Goal: Transaction & Acquisition: Book appointment/travel/reservation

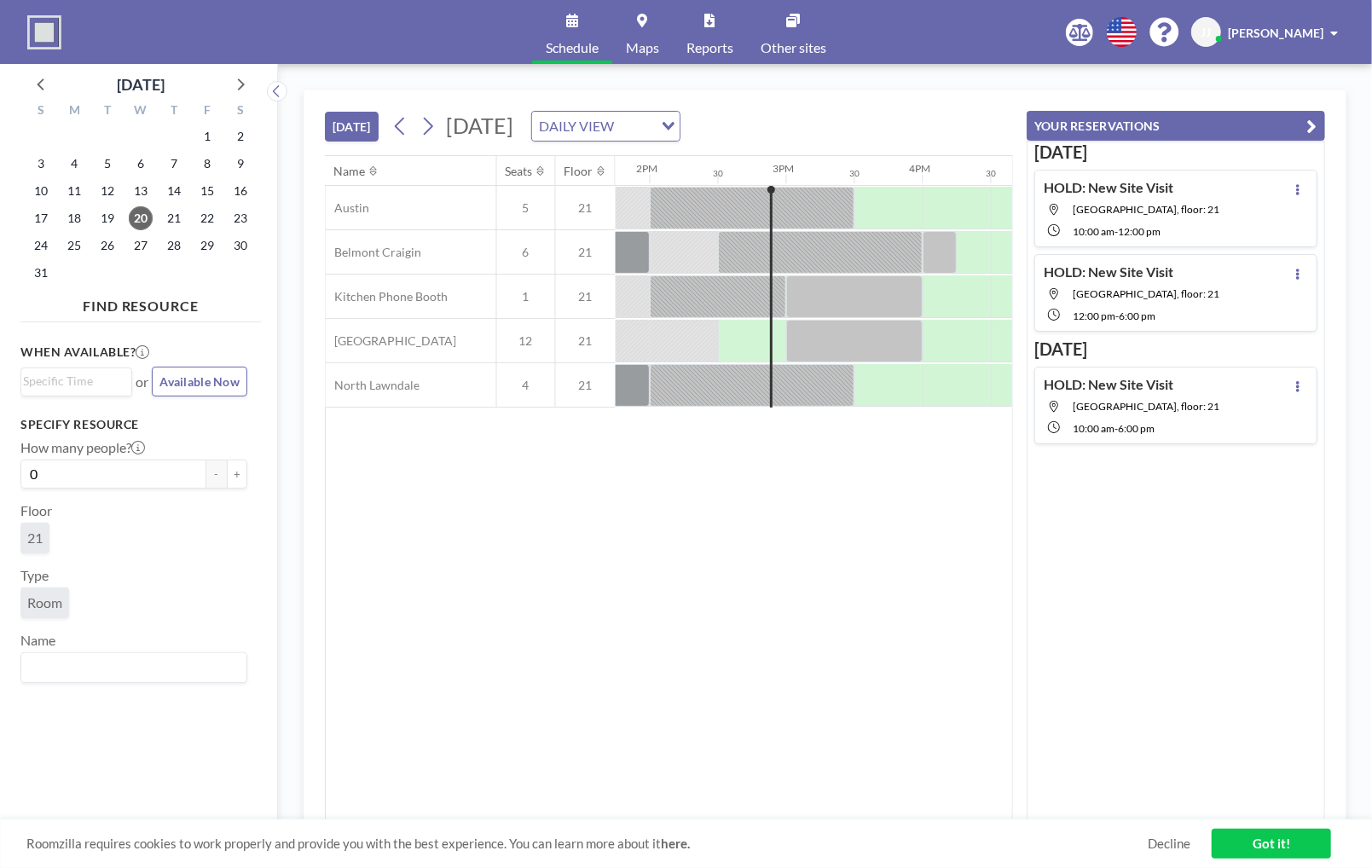
scroll to position [0, 1910]
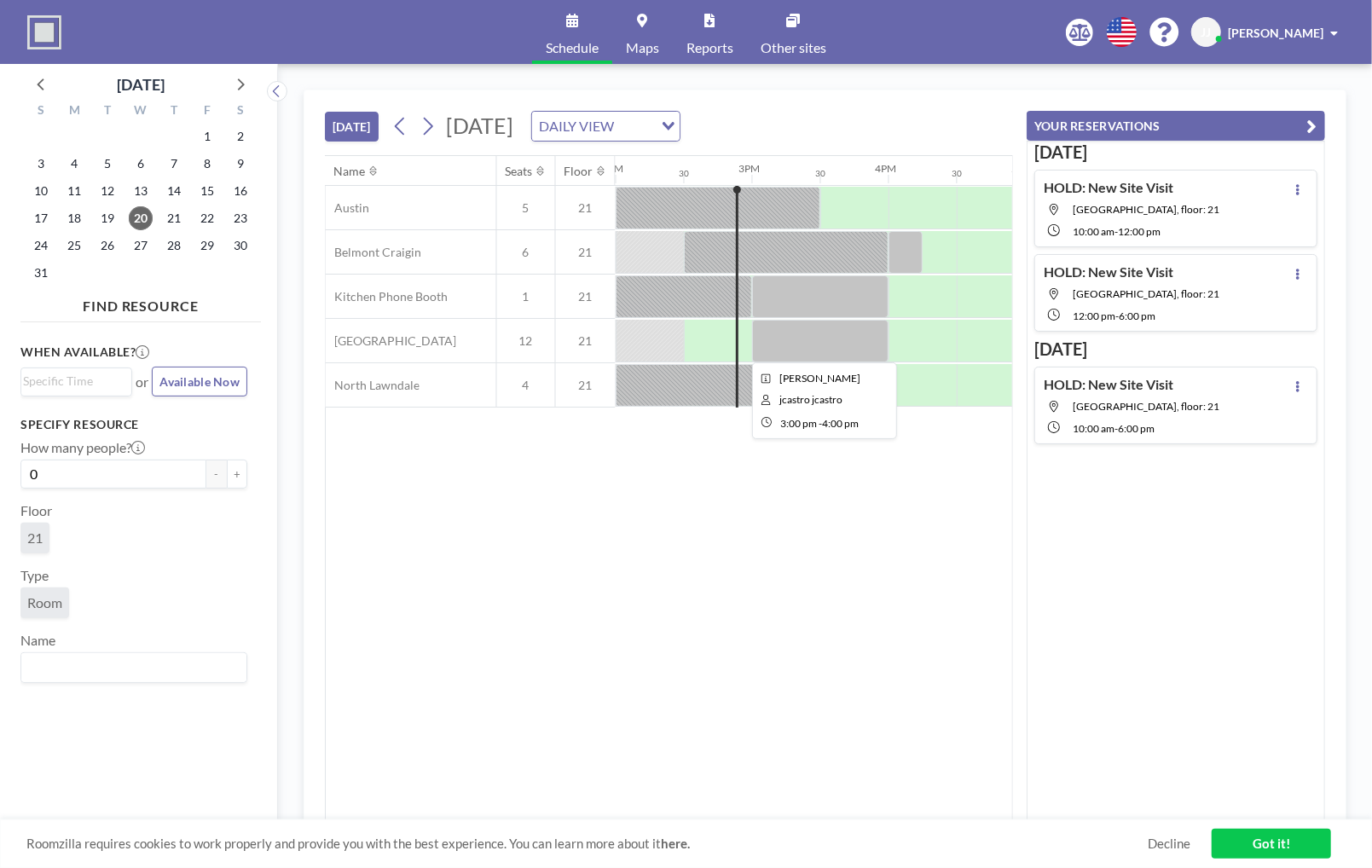
click at [794, 339] on div at bounding box center [820, 340] width 137 height 43
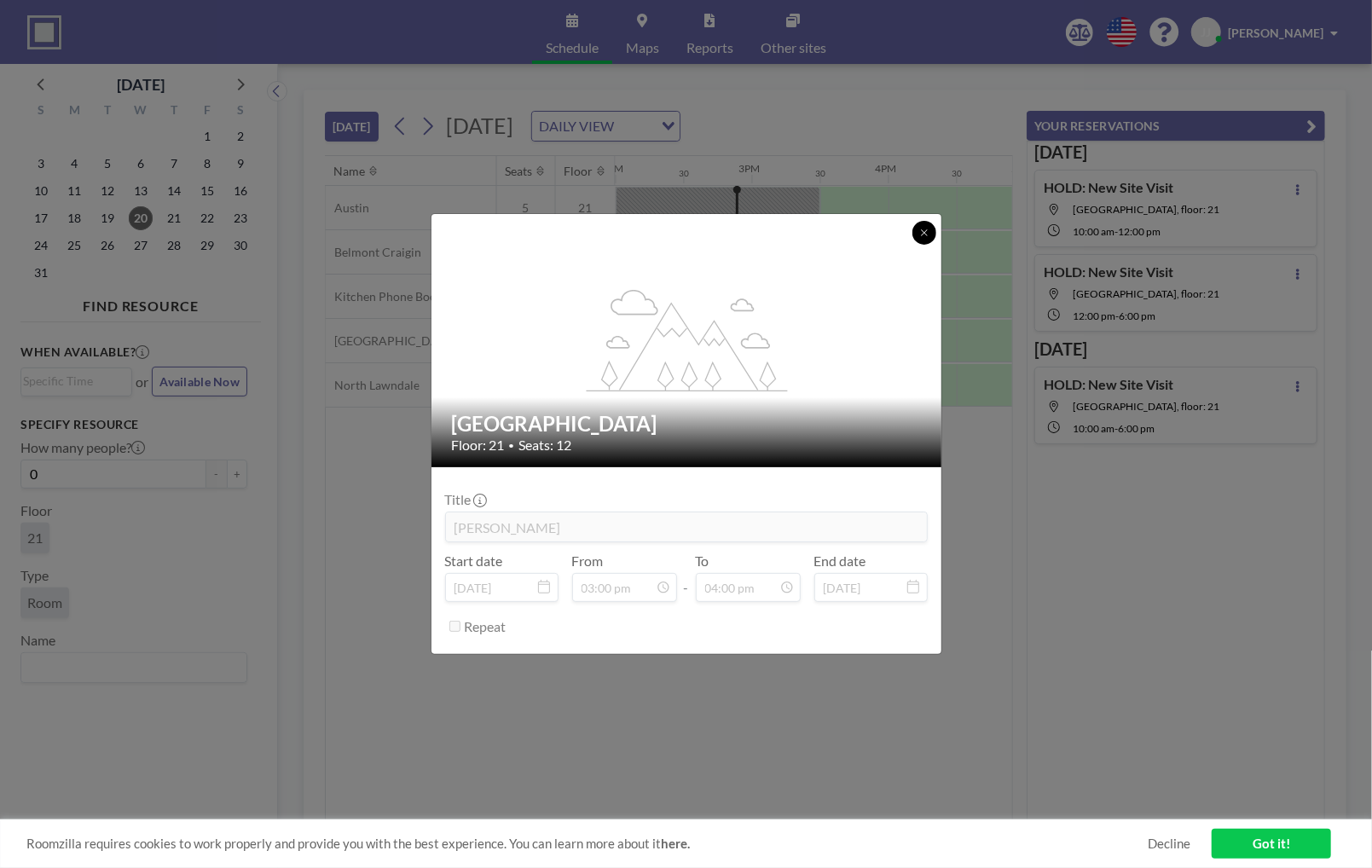
click at [925, 230] on icon at bounding box center [925, 232] width 11 height 11
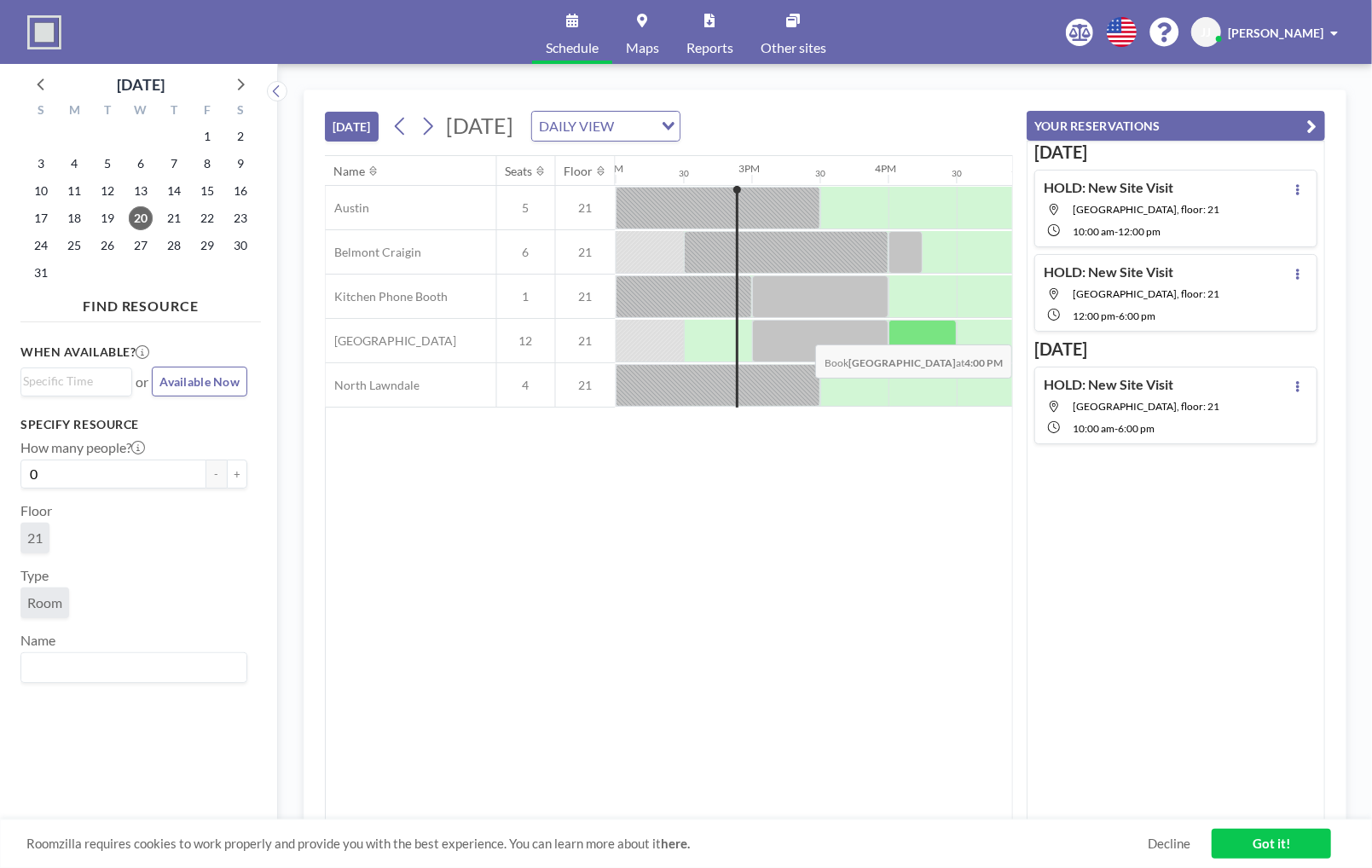
click at [926, 331] on div at bounding box center [922, 340] width 68 height 43
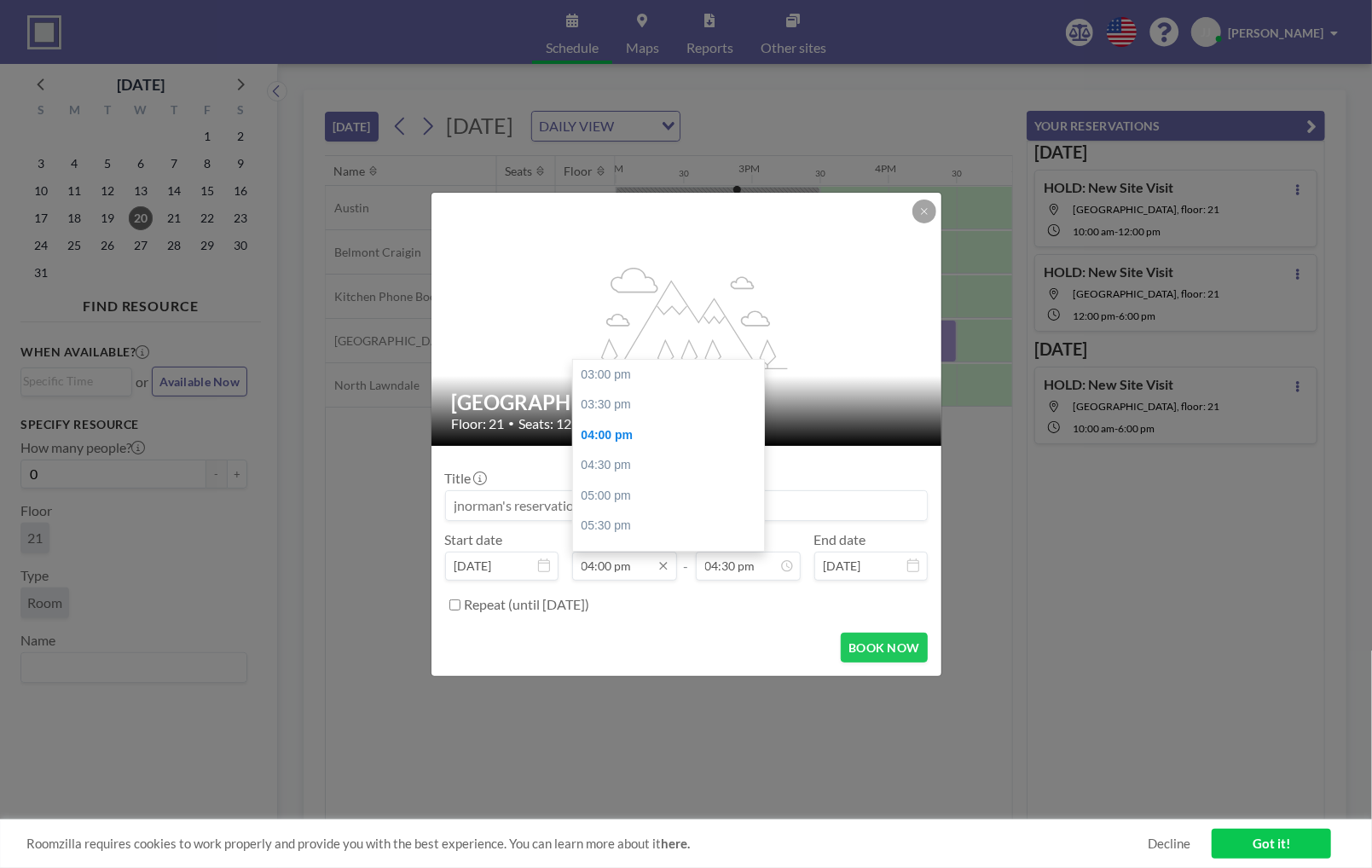
scroll to position [60, 0]
click at [600, 562] on input "04:00 pm" at bounding box center [625, 566] width 105 height 29
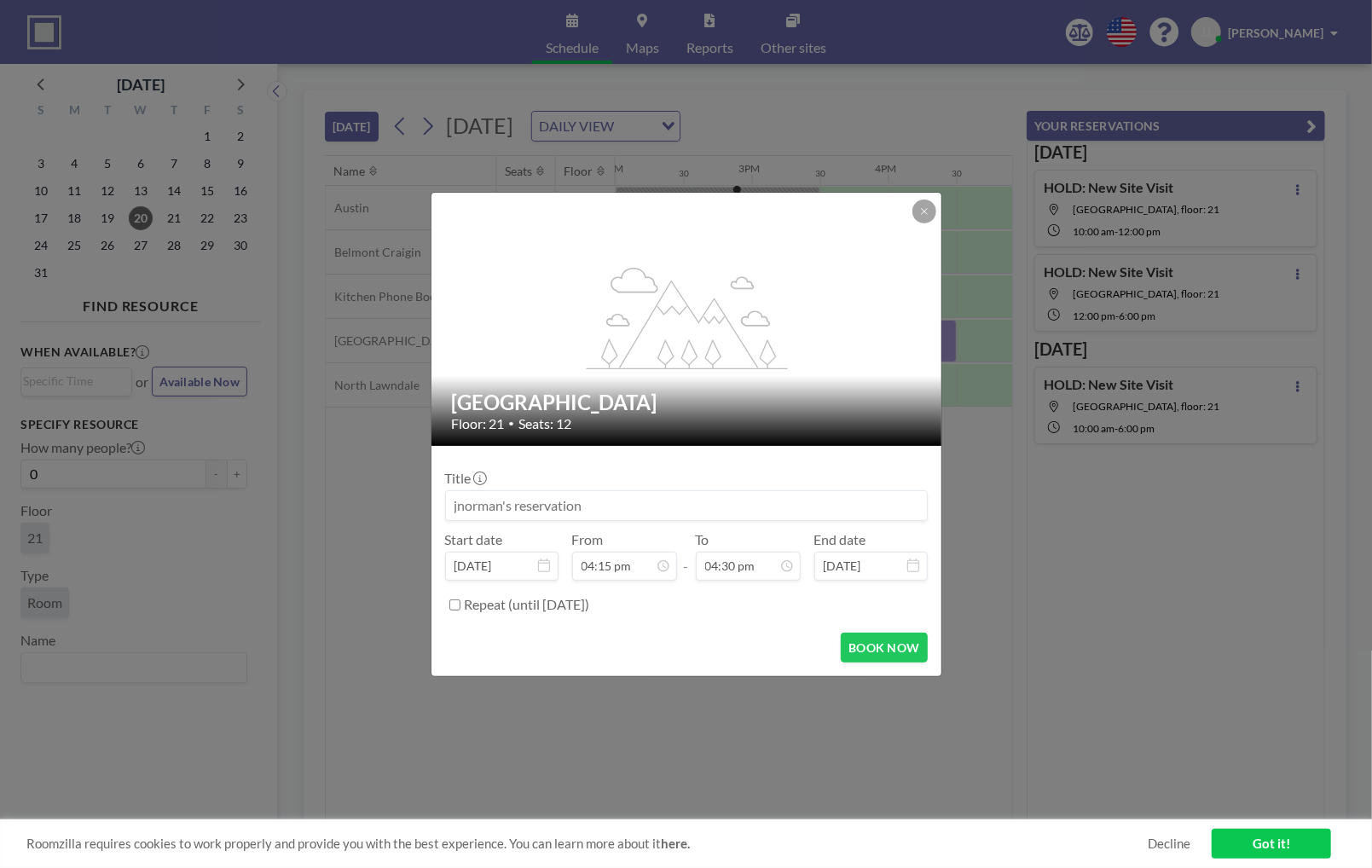
type input "04:15 pm"
click at [700, 616] on div "Repeat (until [DATE])" at bounding box center [696, 604] width 463 height 28
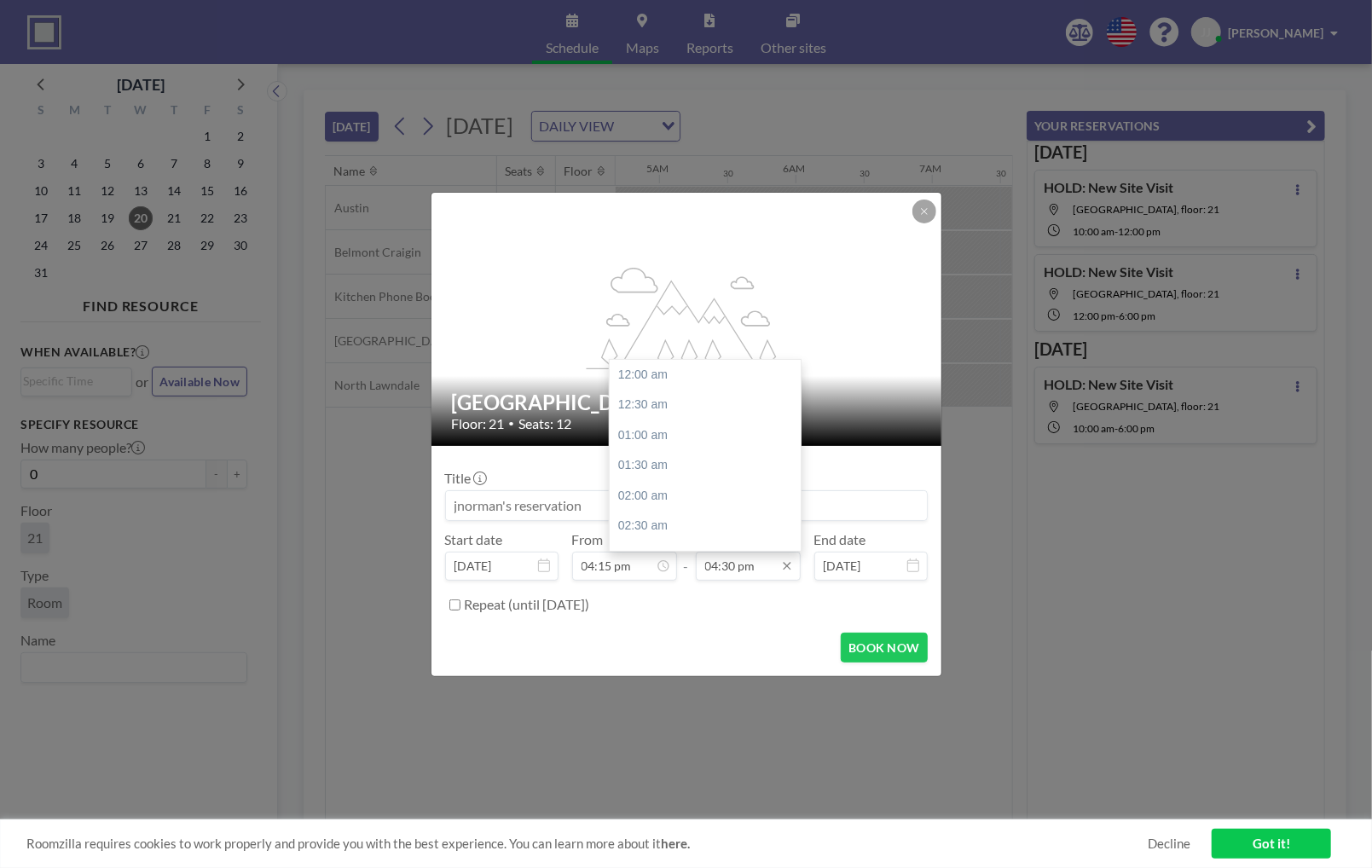
scroll to position [1002, 0]
click at [730, 568] on input "04:30 pm" at bounding box center [749, 566] width 105 height 29
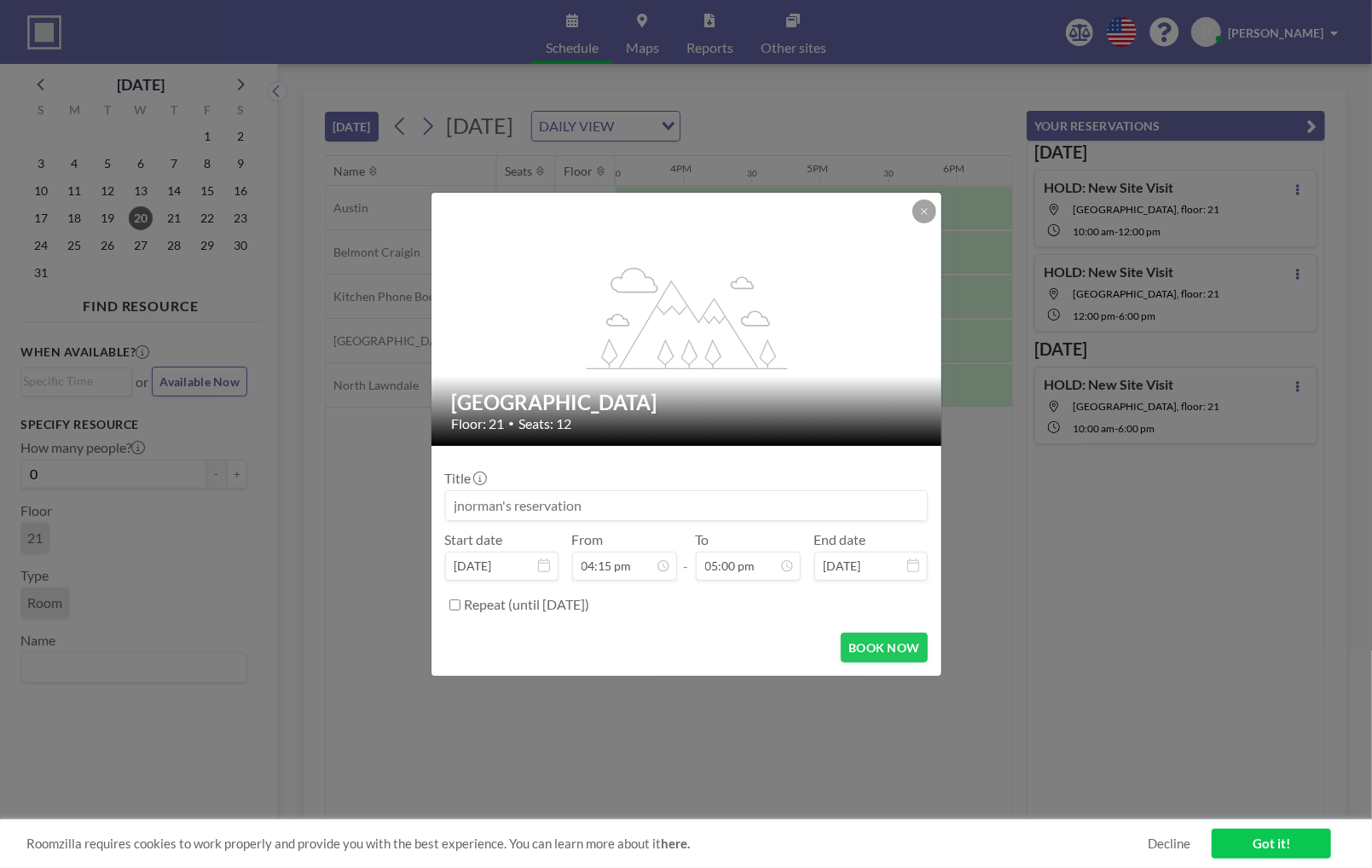
type input "05:00 pm"
click at [713, 612] on div "Repeat (until [DATE])" at bounding box center [696, 604] width 463 height 28
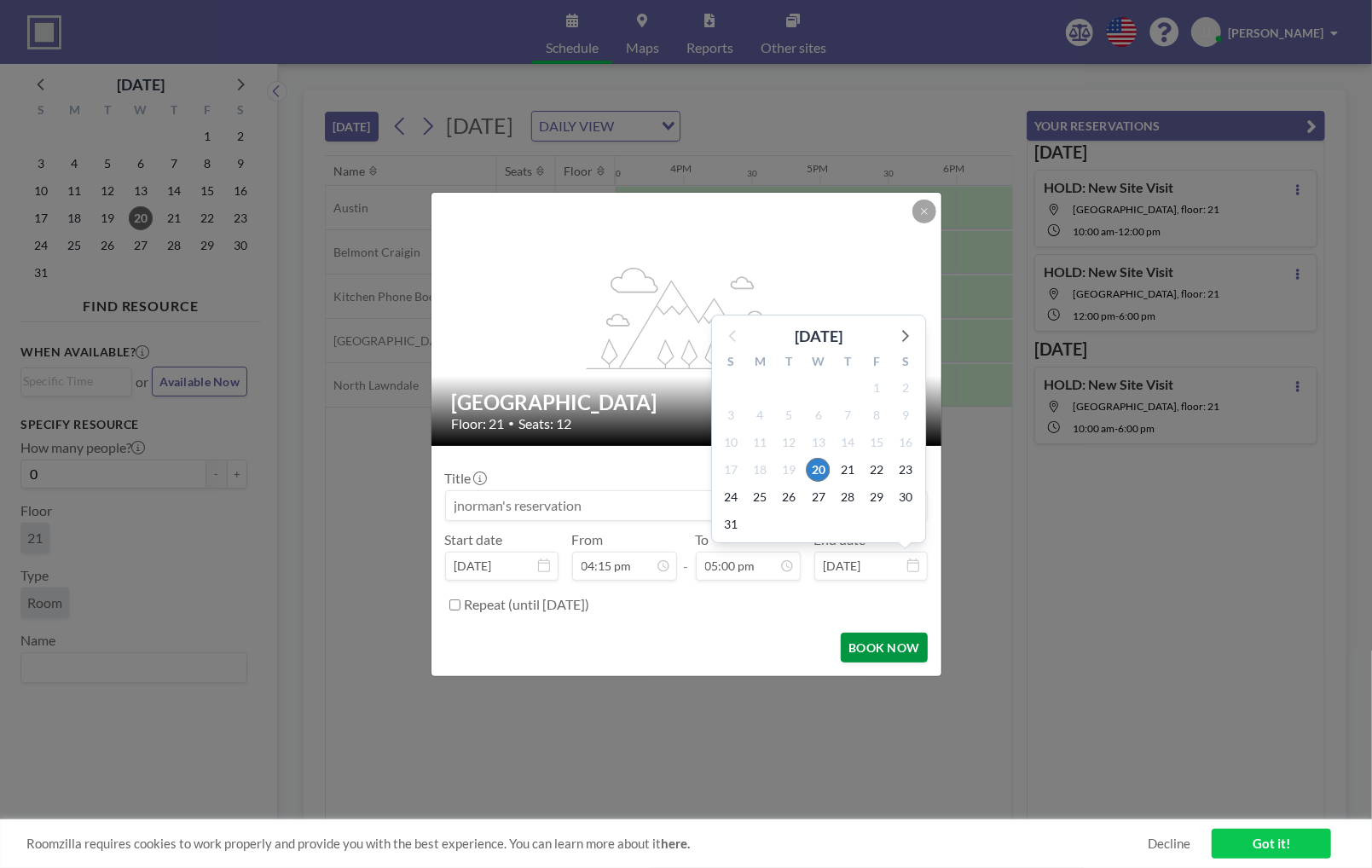
scroll to position [0, 0]
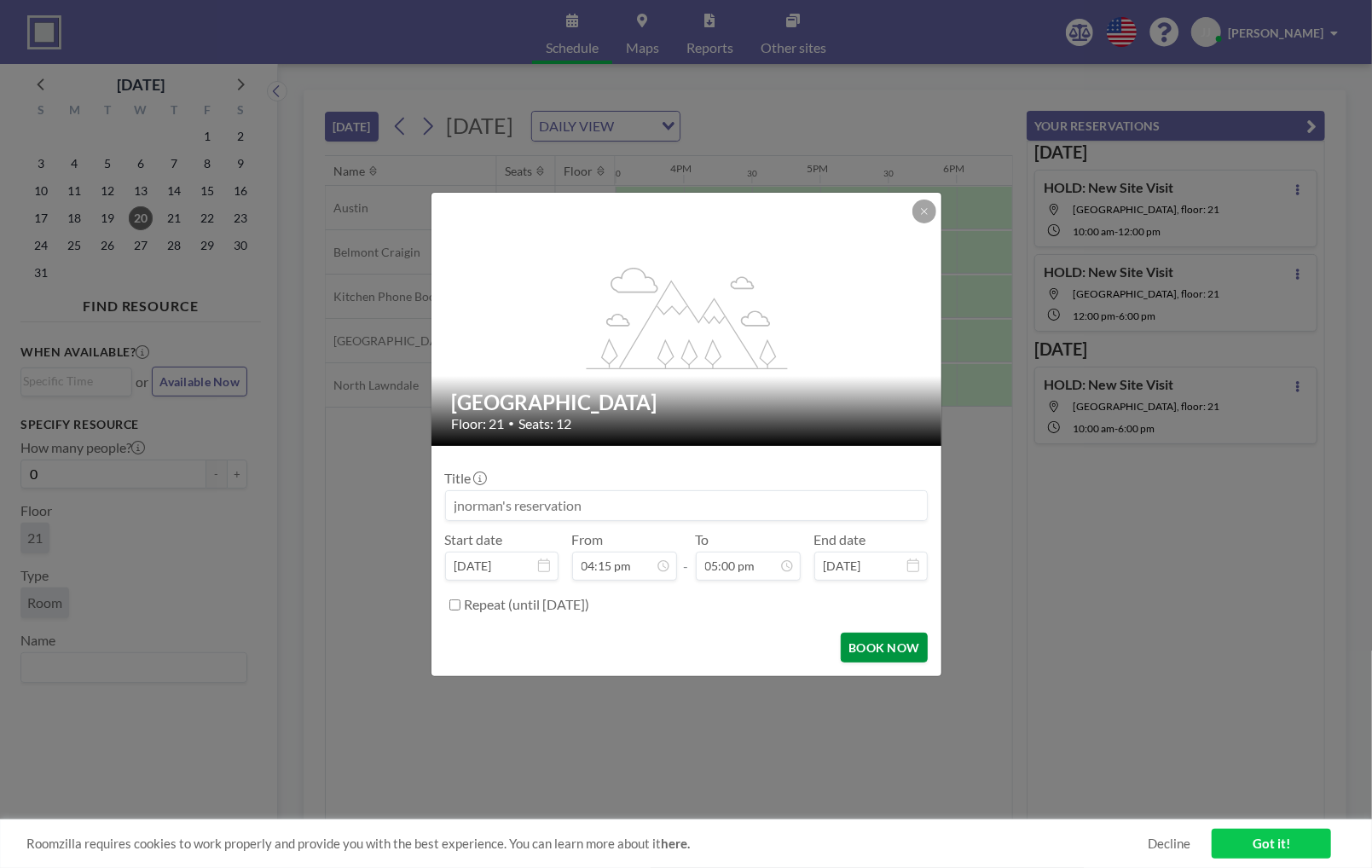
click at [882, 641] on button "BOOK NOW" at bounding box center [883, 647] width 86 height 30
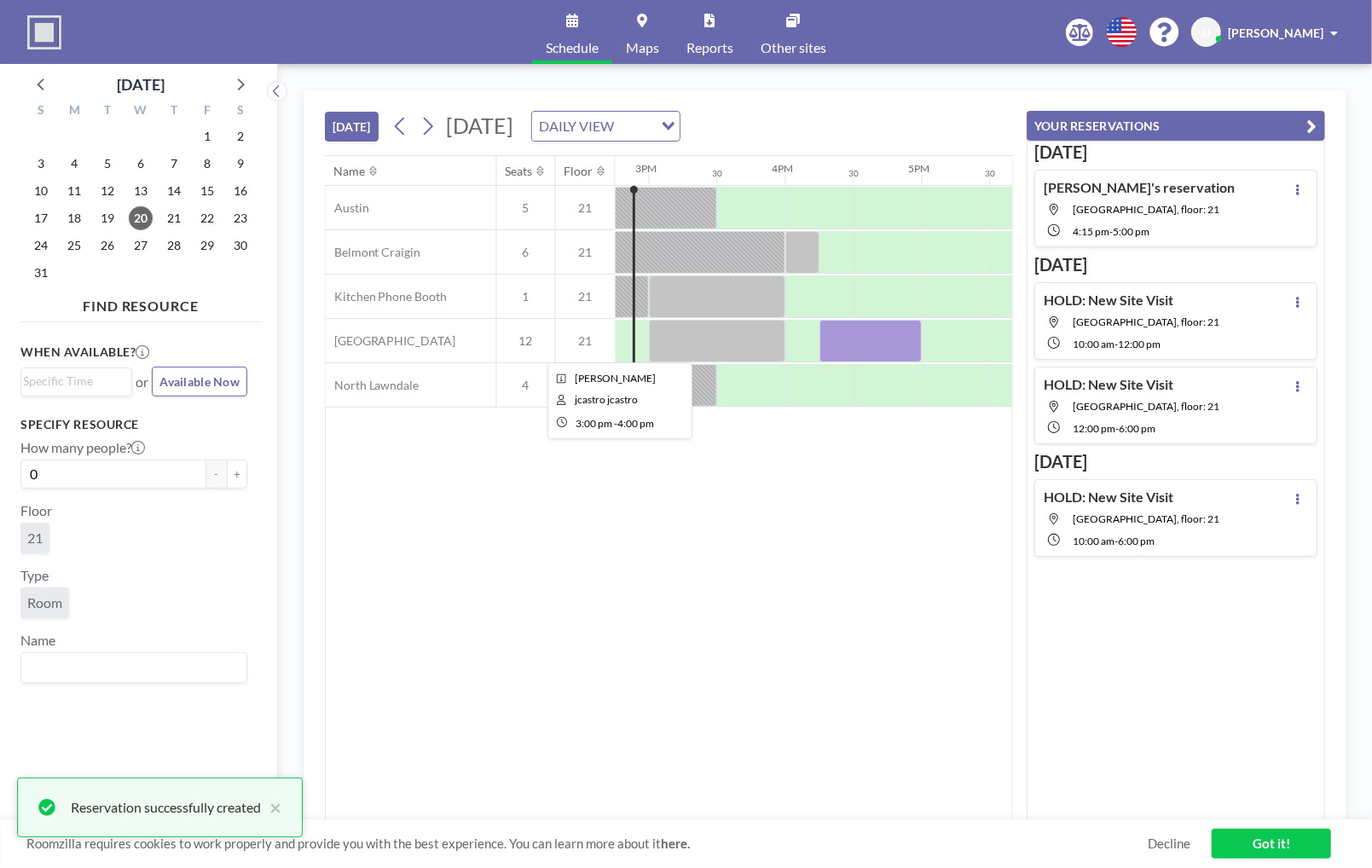
scroll to position [0, 1992]
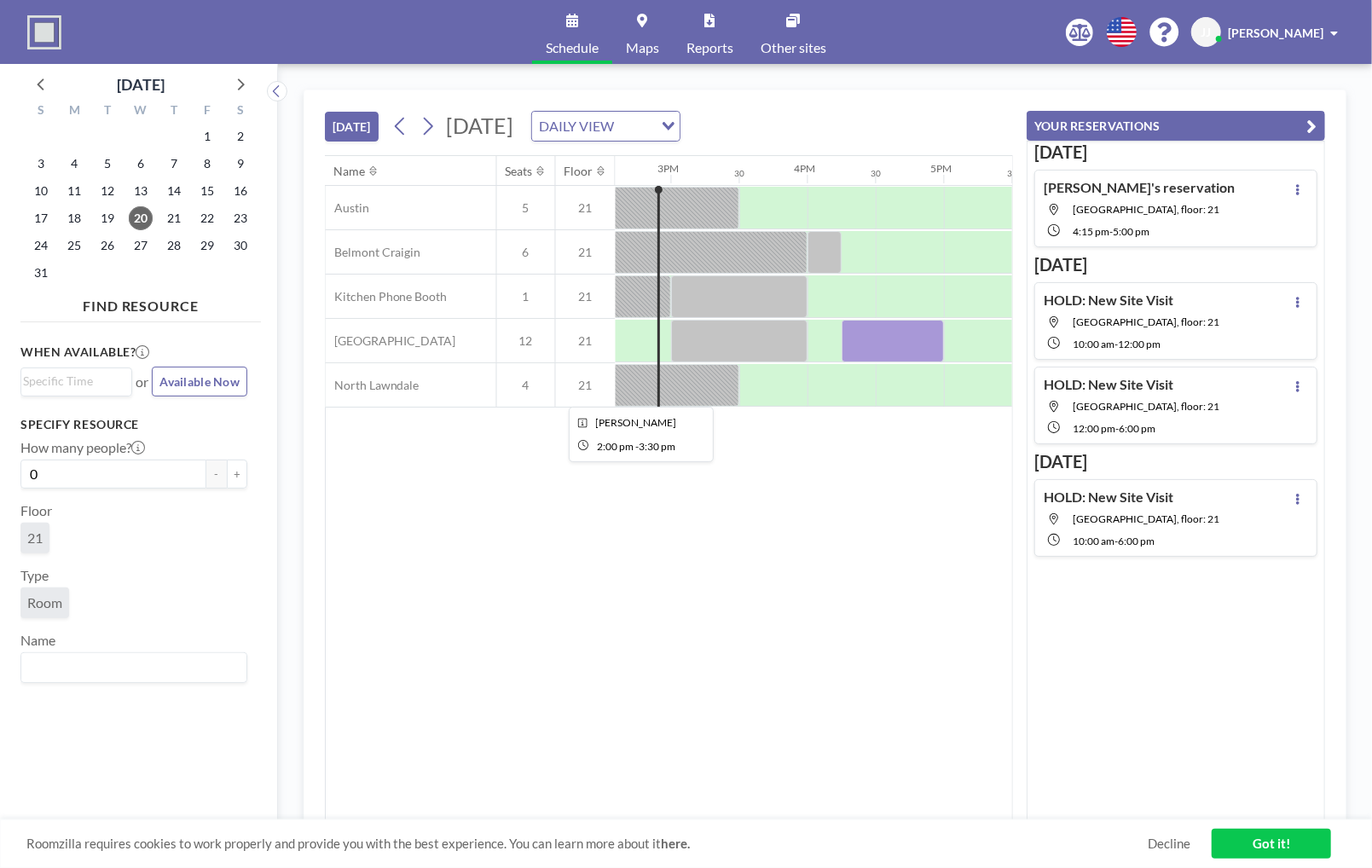
click at [708, 382] on div at bounding box center [637, 385] width 205 height 43
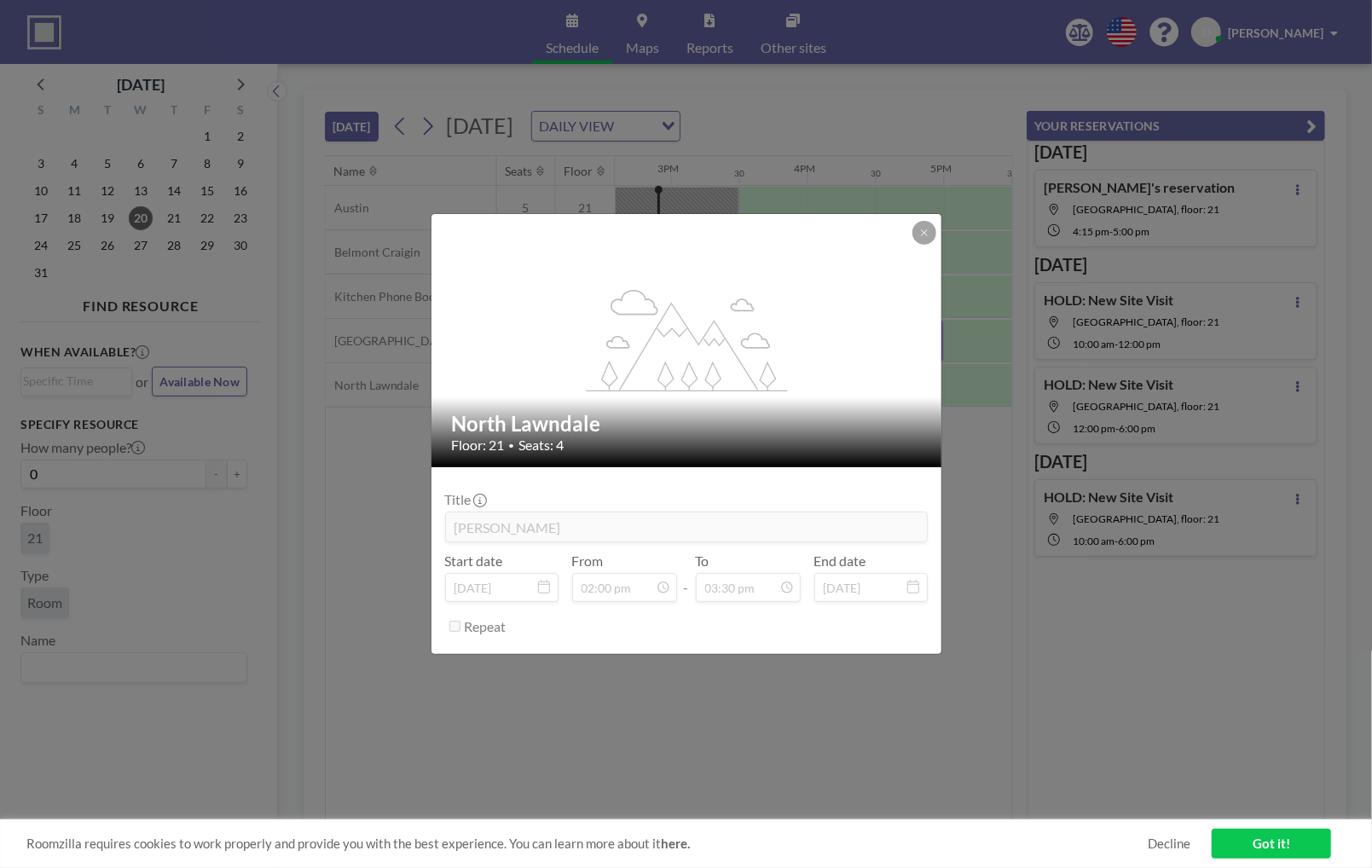
click at [929, 244] on div at bounding box center [924, 232] width 24 height 24
click at [928, 242] on button at bounding box center [924, 232] width 24 height 24
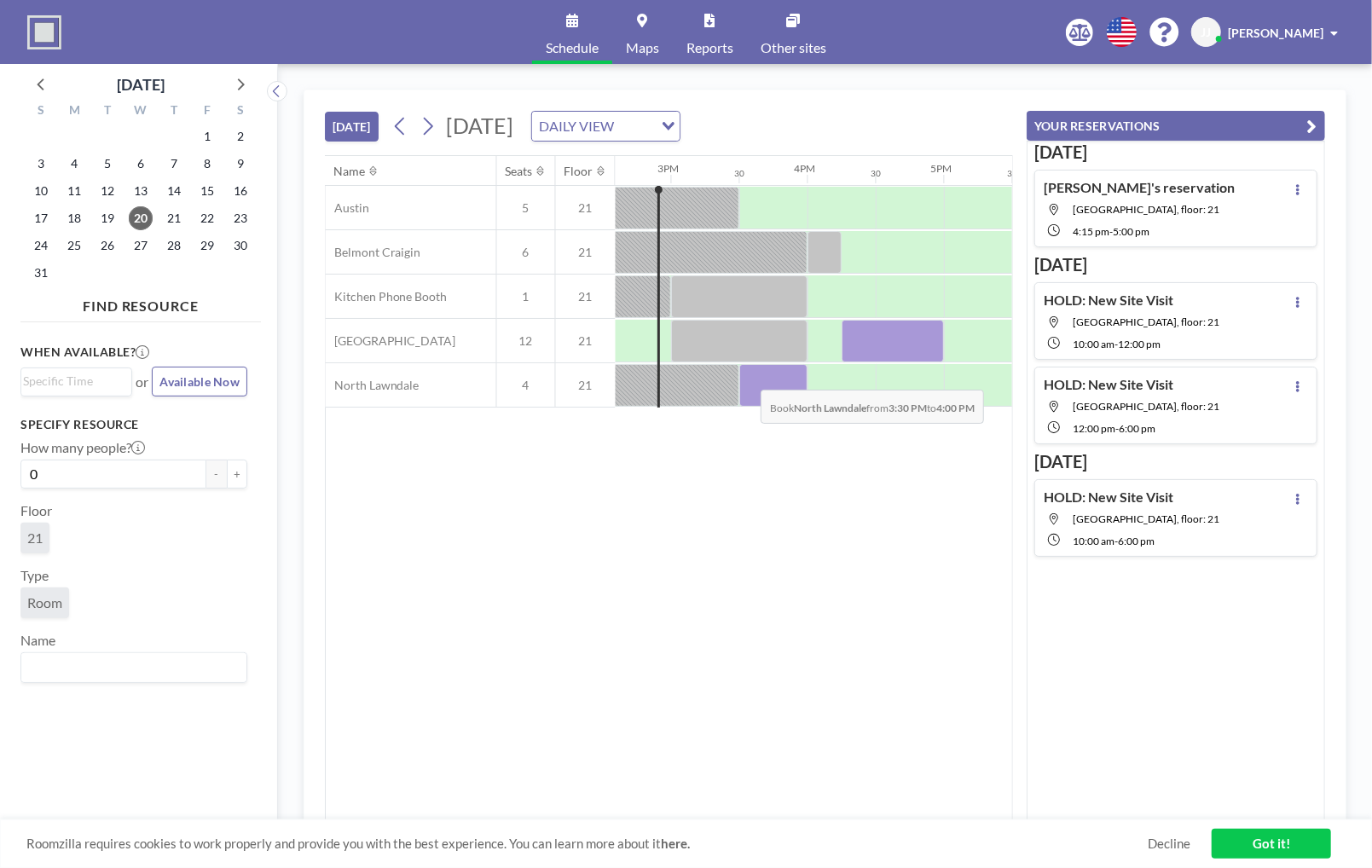
click at [748, 375] on div at bounding box center [773, 385] width 68 height 43
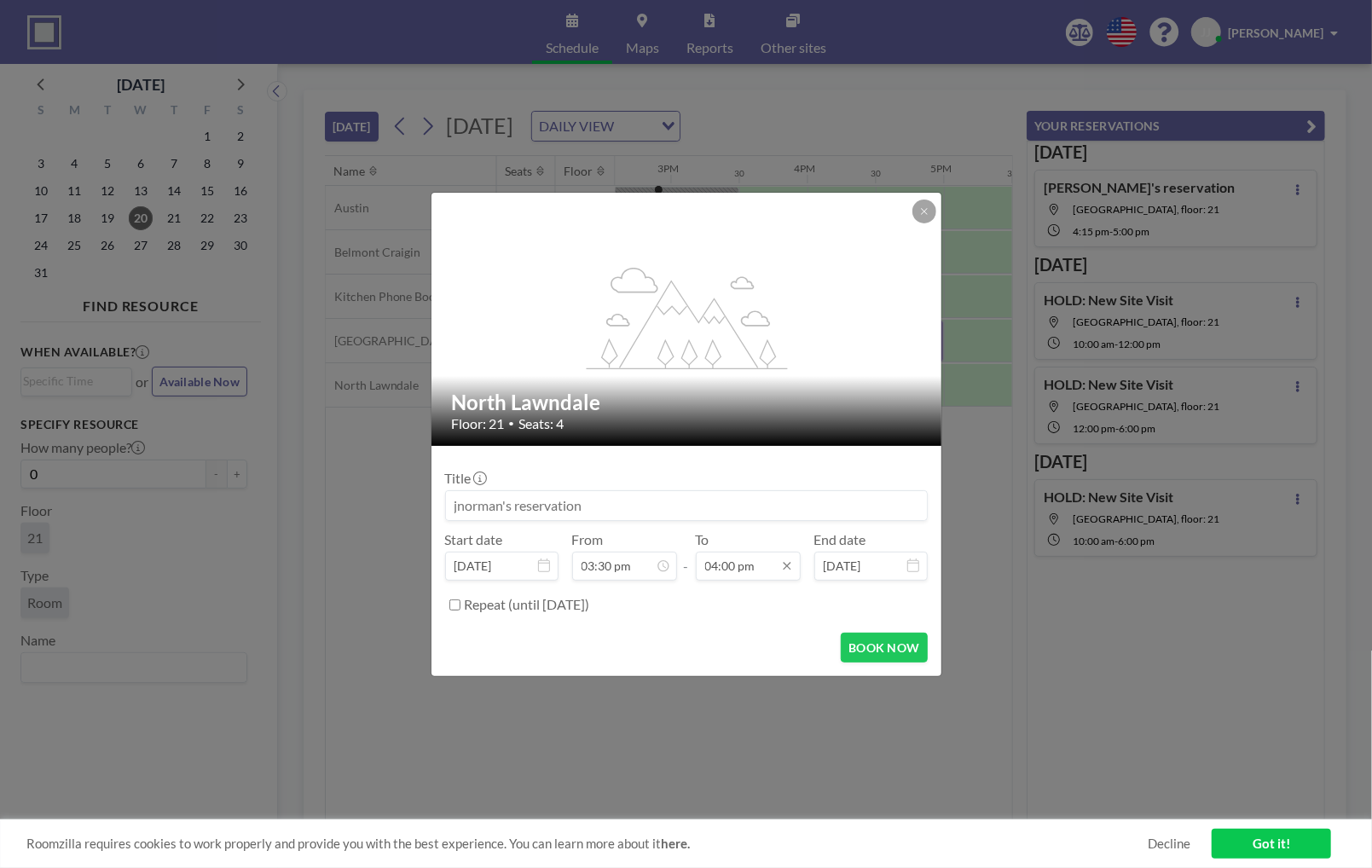
scroll to position [971, 0]
click at [859, 651] on button "BOOK NOW" at bounding box center [883, 647] width 86 height 30
